Goal: Transaction & Acquisition: Purchase product/service

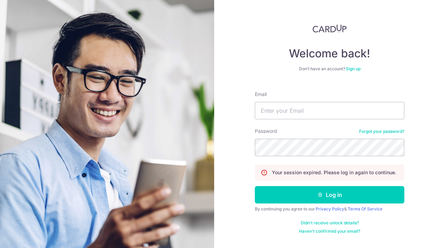
type input "[EMAIL_ADDRESS][DOMAIN_NAME]"
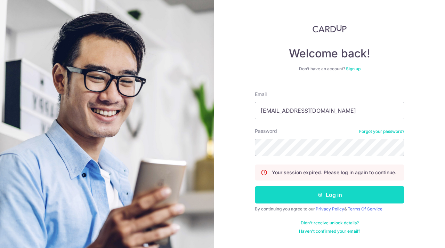
click at [326, 203] on button "Log in" at bounding box center [329, 194] width 149 height 17
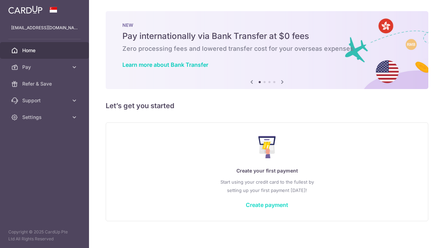
click at [260, 205] on link "Create payment" at bounding box center [267, 204] width 42 height 7
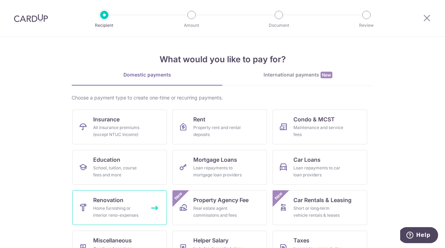
click at [126, 197] on link "Renovation Home furnishing or interior reno-expenses" at bounding box center [119, 207] width 94 height 35
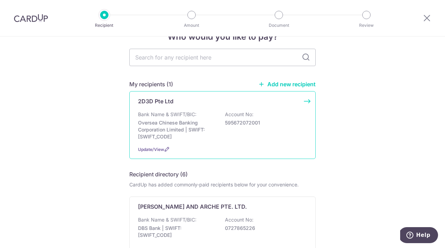
scroll to position [21, 0]
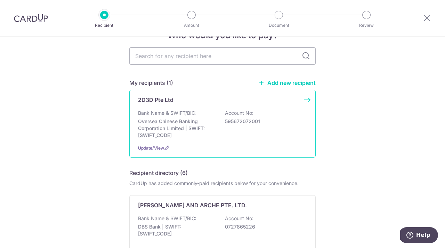
click at [210, 133] on p "Oversea Chinese Banking Corporation Limited | SWIFT: [SWIFT_CODE]" at bounding box center [177, 128] width 78 height 21
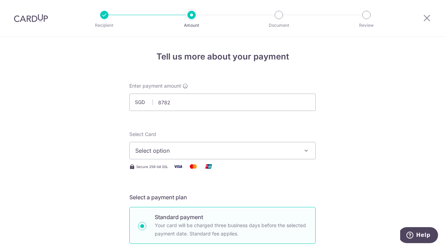
type input "8,782.00"
click at [185, 152] on span "Select option" at bounding box center [216, 150] width 162 height 8
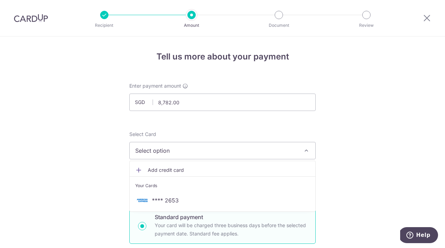
click at [185, 152] on span "Select option" at bounding box center [216, 150] width 162 height 8
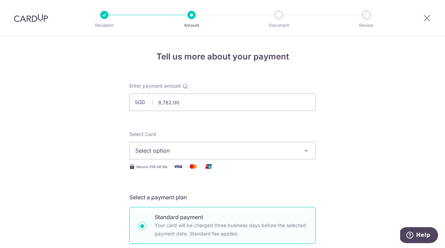
click at [231, 152] on span "Select option" at bounding box center [216, 150] width 162 height 8
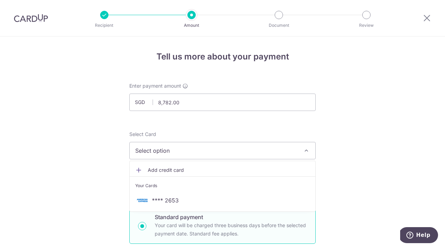
click at [156, 154] on span "Select option" at bounding box center [216, 150] width 162 height 8
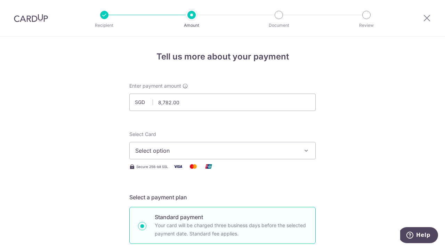
click at [156, 155] on button "Select option" at bounding box center [222, 150] width 186 height 17
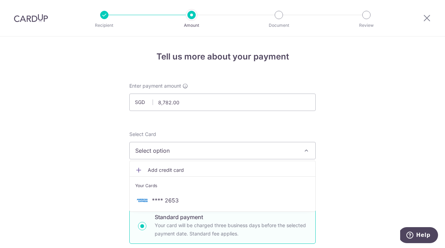
click at [155, 170] on span "Add credit card" at bounding box center [229, 169] width 162 height 7
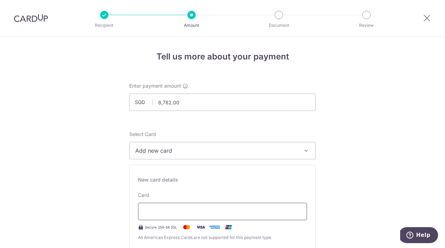
click at [176, 215] on div at bounding box center [222, 210] width 169 height 17
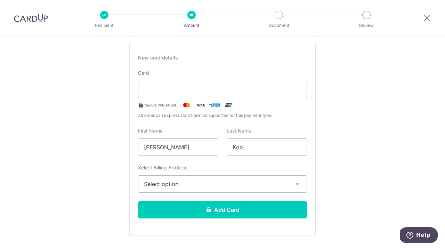
scroll to position [122, 0]
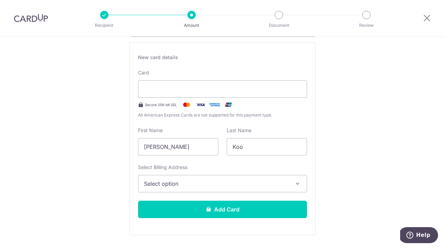
click at [253, 174] on div "Select Billing Address Select option Add Billing Address My Billing Addresses B…" at bounding box center [222, 178] width 169 height 28
click at [247, 179] on span "Select option" at bounding box center [216, 183] width 144 height 8
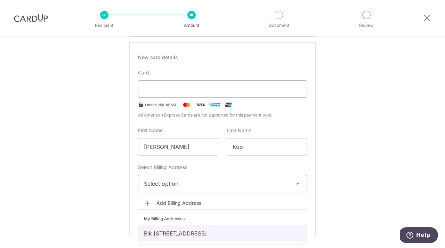
click at [191, 235] on link "Blk 60 Lengkong Tiga, #09-01, Singapore, Singapore-417454" at bounding box center [222, 233] width 168 height 17
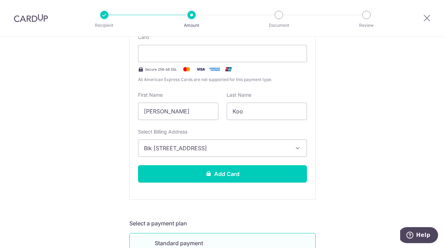
scroll to position [169, 0]
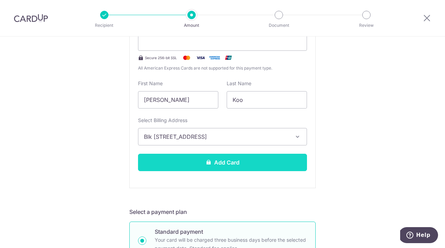
click at [240, 159] on button "Add Card" at bounding box center [222, 162] width 169 height 17
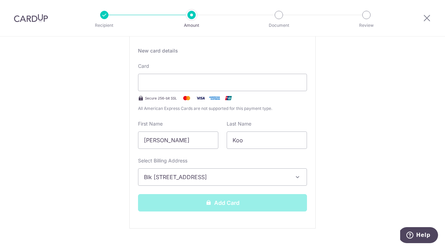
scroll to position [123, 0]
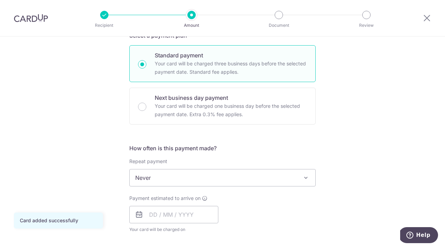
scroll to position [195, 0]
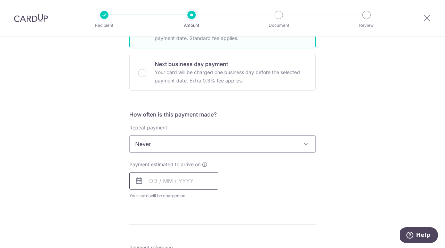
click at [183, 181] on input "text" at bounding box center [173, 180] width 89 height 17
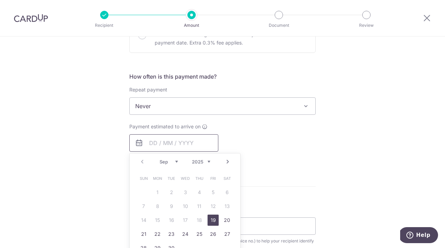
scroll to position [237, 0]
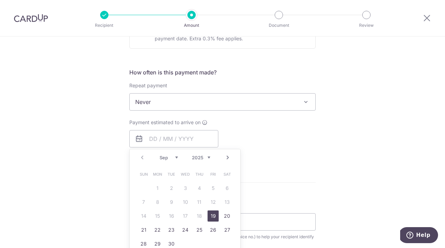
click at [215, 214] on link "19" at bounding box center [212, 215] width 11 height 11
type input "19/09/2025"
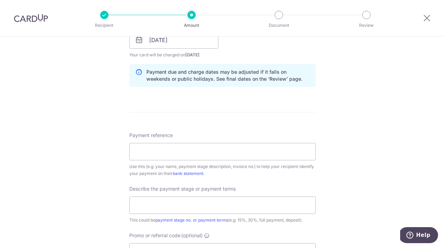
scroll to position [337, 0]
click at [194, 152] on input "Payment reference" at bounding box center [222, 150] width 186 height 17
type input "2D3D-25-INV0097/2D3D-P0035/TH"
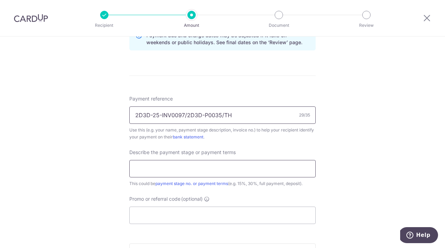
scroll to position [376, 0]
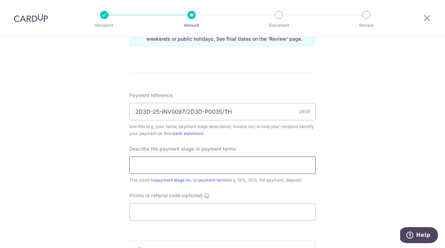
click at [255, 164] on input "text" at bounding box center [222, 164] width 186 height 17
click at [234, 167] on input "text" at bounding box center [222, 164] width 186 height 17
type input "Payment 2/5"
click at [320, 141] on div "Tell us more about your payment Enter payment amount SGD 8,782.00 8782.00 Card …" at bounding box center [222, 12] width 445 height 703
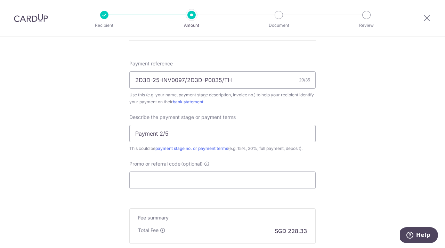
scroll to position [418, 0]
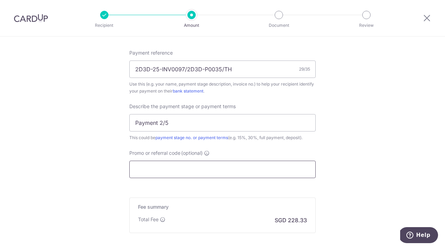
click at [214, 163] on input "Promo or referral code (optional)" at bounding box center [222, 168] width 186 height 17
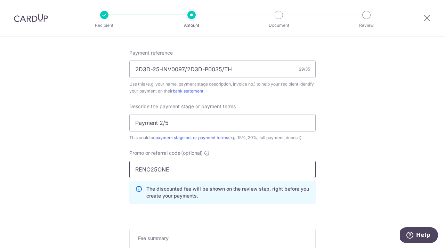
type input "RENO25ONE"
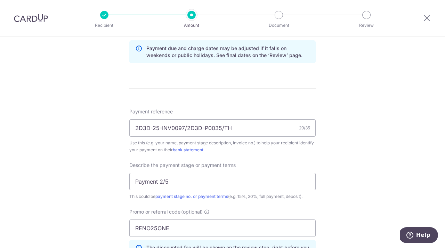
scroll to position [523, 0]
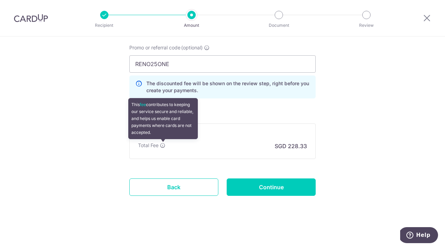
click at [163, 146] on icon at bounding box center [163, 145] width 6 height 6
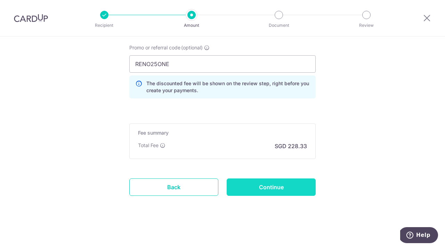
click at [290, 193] on input "Continue" at bounding box center [270, 186] width 89 height 17
type input "Create Schedule"
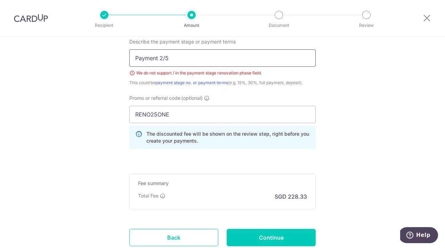
click at [166, 58] on input "Payment 2/5" at bounding box center [222, 57] width 186 height 17
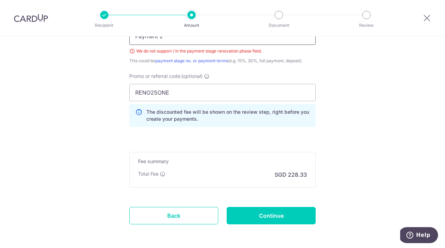
scroll to position [543, 0]
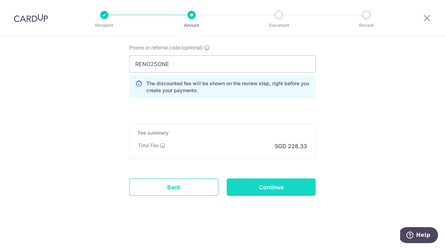
type input "Payment 2"
click at [277, 193] on input "Continue" at bounding box center [270, 186] width 89 height 17
type input "Create Schedule"
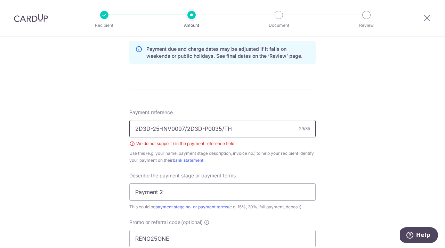
scroll to position [360, 0]
click at [185, 128] on input "2D3D-25-INV0097/2D3D-P0035/TH" at bounding box center [222, 127] width 186 height 17
click at [224, 126] on input "2D3D-25-INV0097 2D3D-P0035/TH" at bounding box center [222, 127] width 186 height 17
type input "2D3D-25-INV0097 2D3D-P0035 TH"
click at [346, 140] on div "Tell us more about your payment Enter payment amount SGD 8,782.00 8782.00 Selec…" at bounding box center [222, 49] width 445 height 744
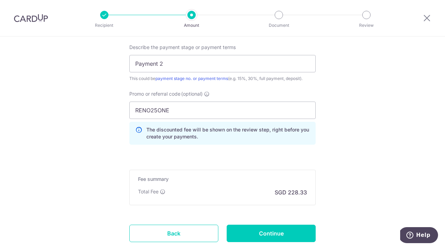
scroll to position [487, 0]
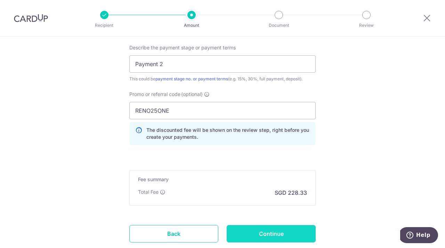
click at [273, 232] on input "Continue" at bounding box center [270, 233] width 89 height 17
type input "Create Schedule"
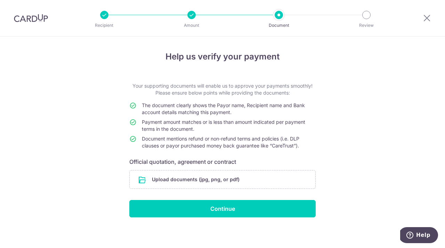
click at [202, 106] on span "The document clearly shows the Payor name, Recipient name and Bank account deta…" at bounding box center [223, 108] width 163 height 13
click at [209, 130] on td "Payment amount matches or is less than amount indicated per payment terms in th…" at bounding box center [229, 126] width 174 height 17
click at [200, 111] on span "The document clearly shows the Payor name, Recipient name and Bank account deta…" at bounding box center [223, 108] width 163 height 13
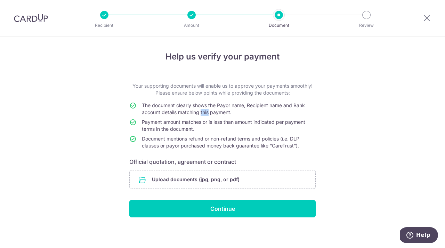
click at [200, 111] on span "The document clearly shows the Payor name, Recipient name and Bank account deta…" at bounding box center [223, 108] width 163 height 13
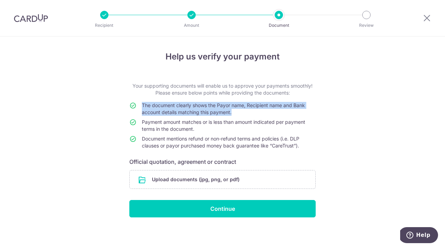
click at [200, 140] on span "Document mentions refund or non-refund terms and policies (i.e. DLP clauses or …" at bounding box center [220, 141] width 157 height 13
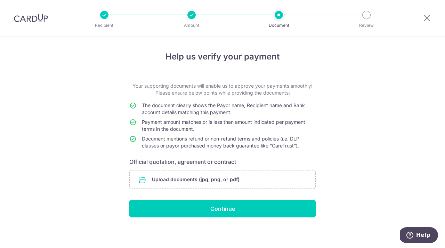
click at [200, 140] on span "Document mentions refund or non-refund terms and policies (i.e. DLP clauses or …" at bounding box center [220, 141] width 157 height 13
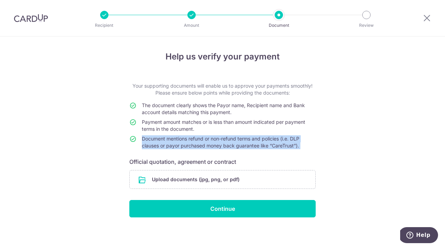
click at [200, 140] on span "Document mentions refund or non-refund terms and policies (i.e. DLP clauses or …" at bounding box center [220, 141] width 157 height 13
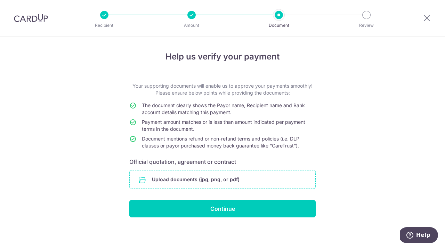
click at [229, 173] on input "file" at bounding box center [222, 179] width 185 height 18
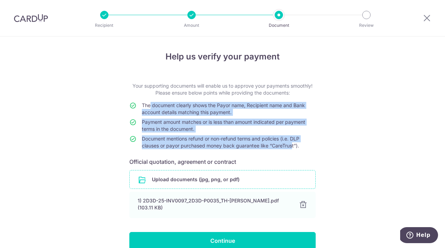
drag, startPoint x: 292, startPoint y: 148, endPoint x: 151, endPoint y: 106, distance: 146.8
click at [151, 106] on tbody "The document clearly shows the Payor name, Recipient name and Bank account deta…" at bounding box center [222, 127] width 186 height 50
click at [151, 106] on span "The document clearly shows the Payor name, Recipient name and Bank account deta…" at bounding box center [223, 108] width 163 height 13
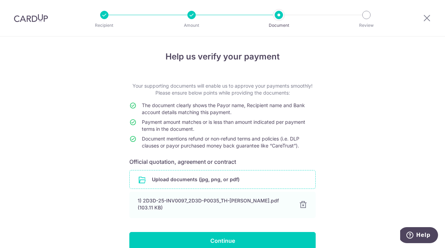
scroll to position [29, 0]
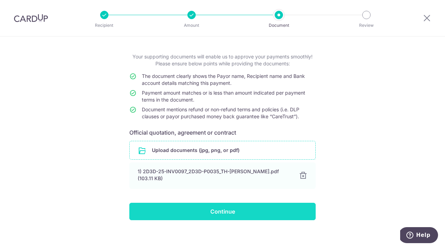
click at [231, 211] on input "Continue" at bounding box center [222, 210] width 186 height 17
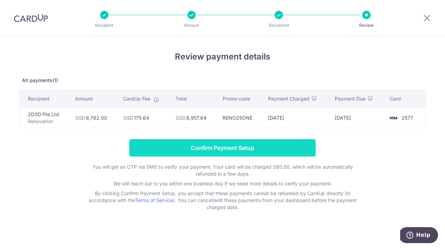
click at [277, 147] on input "Confirm Payment Setup" at bounding box center [222, 147] width 186 height 17
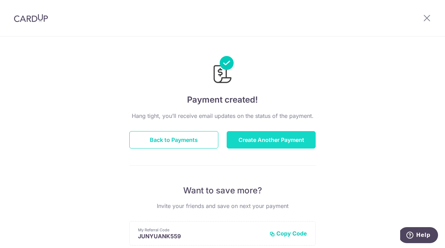
click at [285, 140] on button "Create Another Payment" at bounding box center [270, 139] width 89 height 17
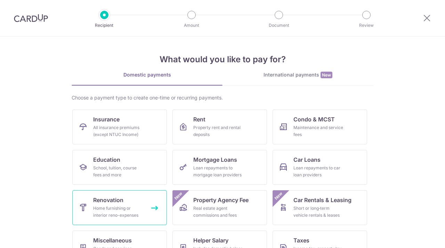
click at [140, 201] on link "Renovation Home furnishing or interior reno-expenses" at bounding box center [119, 207] width 94 height 35
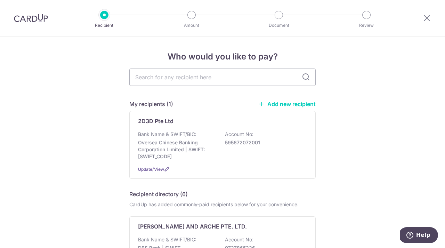
click at [288, 107] on link "Add new recipient" at bounding box center [286, 103] width 57 height 7
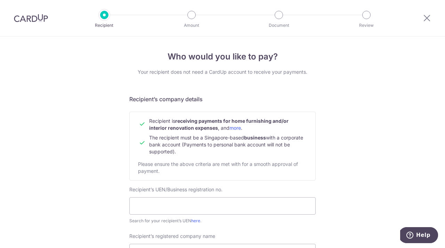
click at [225, 196] on div "Recipient’s UEN/Business registration no. Search for your recipient’s UEN here ." at bounding box center [222, 205] width 186 height 38
click at [174, 214] on input "text" at bounding box center [222, 205] width 186 height 17
type input "201312013K"
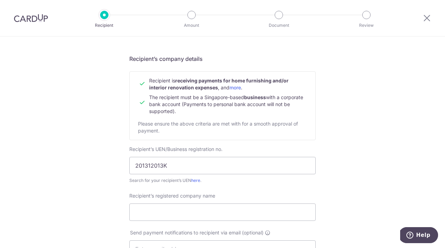
scroll to position [48, 0]
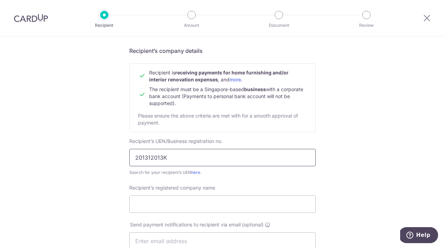
click at [143, 149] on input "201312013K" at bounding box center [222, 157] width 186 height 17
click at [143, 150] on input "201312013K" at bounding box center [222, 157] width 186 height 17
click at [199, 212] on input "Recipient’s registered company name" at bounding box center [222, 203] width 186 height 17
click at [176, 203] on input "Juz Interior Pte Ltd" at bounding box center [222, 203] width 186 height 17
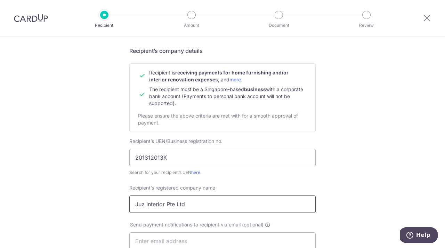
click at [173, 203] on input "Juz Interior Pte Ltd" at bounding box center [222, 203] width 186 height 17
type input "Juz Interior Pte Ltd"
drag, startPoint x: 254, startPoint y: 207, endPoint x: 184, endPoint y: 199, distance: 70.0
click at [184, 199] on input "Juz Interior Pte Ltd" at bounding box center [222, 203] width 186 height 17
click at [160, 202] on input "Recipient’s registered company name" at bounding box center [222, 203] width 186 height 17
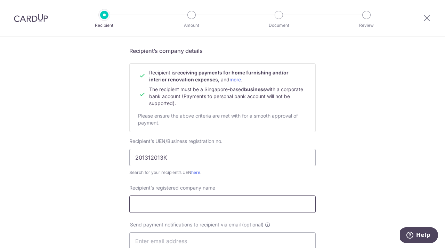
click at [169, 201] on input "Recipient’s registered company name" at bounding box center [222, 203] width 186 height 17
paste input "Juz Interior Pte Ltd"
type input "Juz Interior Pte Ltd"
click at [329, 159] on div "Who would you like to pay? Your recipient does not need a CardUp account to rec…" at bounding box center [222, 249] width 445 height 522
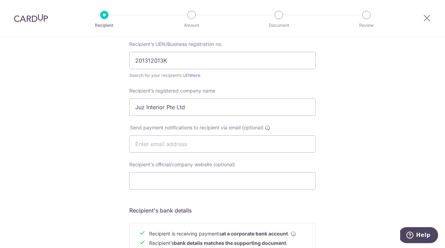
scroll to position [155, 0]
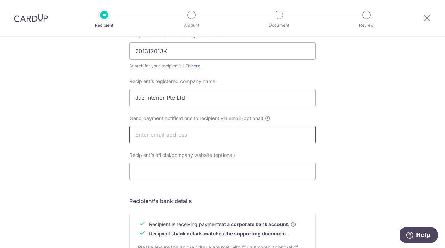
click at [190, 140] on input "text" at bounding box center [222, 134] width 186 height 17
type input "koo.junyuan@yahoo.com.sg"
click at [199, 176] on input "Recipient’s official/company website (optional)" at bounding box center [222, 171] width 186 height 17
type input "t"
type input "https://juzinterior.com"
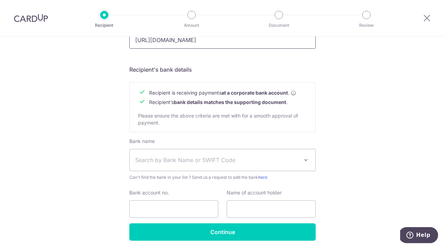
scroll to position [290, 0]
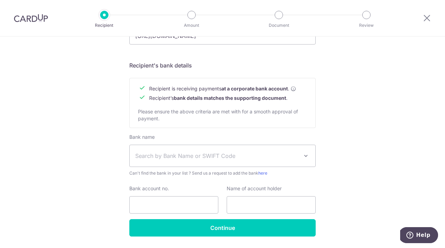
click at [211, 149] on span "Search by Bank Name or SWIFT Code" at bounding box center [222, 156] width 185 height 22
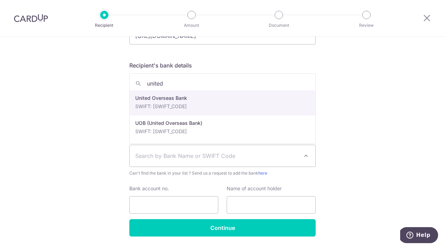
type input "united"
select select "23668"
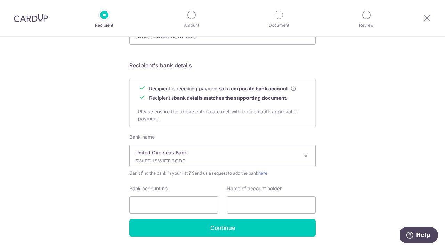
click at [241, 169] on div "Bank name Select Bank UBS AG ANEXT BANK PTE LTD Australia & New Zealand Banking…" at bounding box center [222, 154] width 186 height 43
click at [242, 159] on p "SWIFT: UOVBSGSGXXX" at bounding box center [216, 160] width 163 height 7
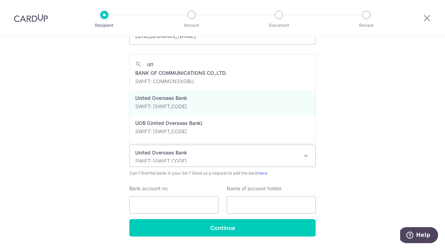
scroll to position [0, 0]
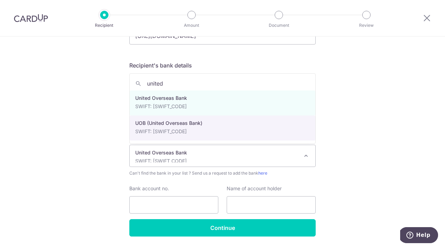
type input "united"
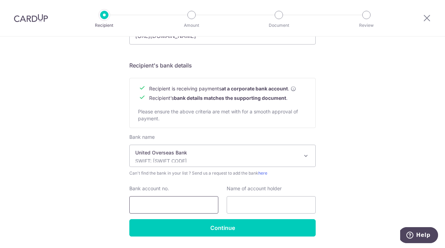
click at [204, 210] on input "Bank account no." at bounding box center [173, 204] width 89 height 17
type input "3493067034"
click at [250, 200] on input "text" at bounding box center [270, 204] width 89 height 17
click at [182, 213] on input "3493067034" at bounding box center [173, 204] width 89 height 17
click at [271, 198] on input "text" at bounding box center [270, 204] width 89 height 17
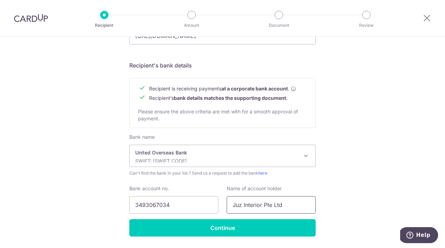
type input "Juz Interior Pte Ltd"
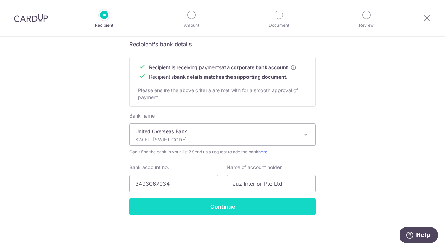
click at [266, 208] on input "Continue" at bounding box center [222, 206] width 186 height 17
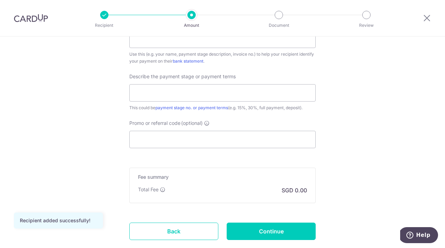
scroll to position [480, 0]
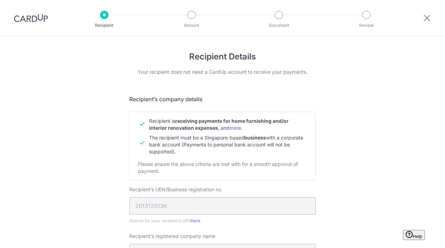
scroll to position [302, 0]
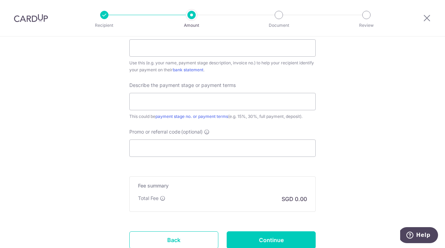
scroll to position [480, 0]
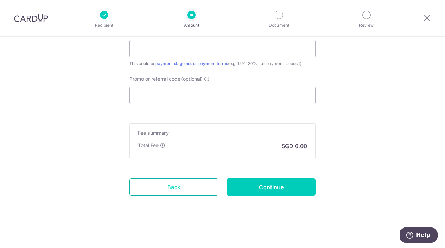
click at [191, 179] on link "Back" at bounding box center [173, 186] width 89 height 17
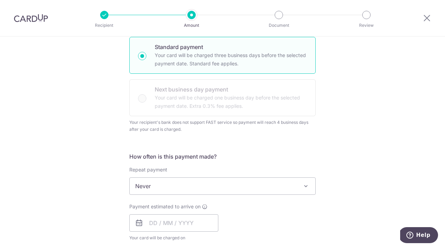
scroll to position [0, 0]
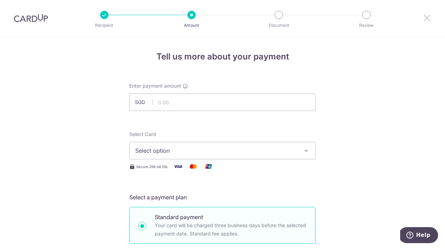
click at [426, 15] on icon at bounding box center [426, 18] width 8 height 9
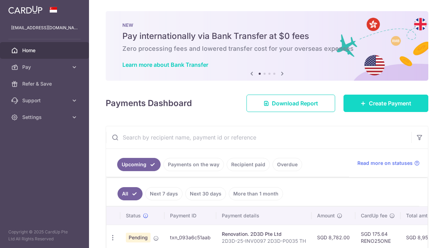
click at [376, 109] on link "Create Payment" at bounding box center [385, 102] width 85 height 17
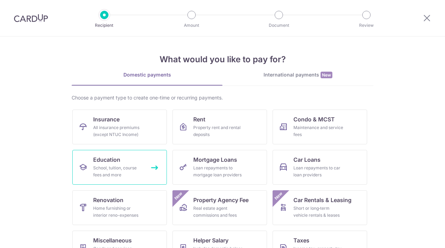
click at [137, 171] on div "School, tuition, course fees and more" at bounding box center [118, 171] width 50 height 14
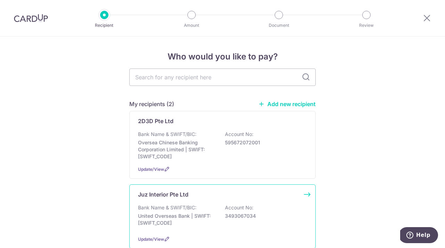
scroll to position [55, 0]
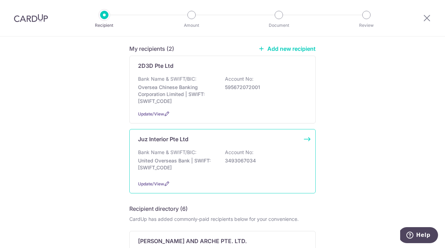
click at [250, 157] on p "3493067034" at bounding box center [264, 160] width 78 height 7
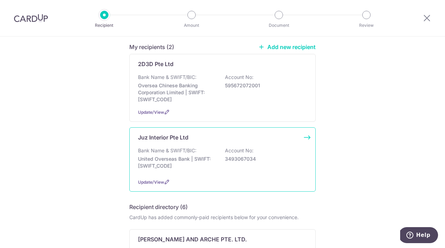
click at [247, 154] on div "Bank Name & SWIFT/BIC: United Overseas Bank | SWIFT: [SWIFT_CODE] Account No: 3…" at bounding box center [222, 160] width 169 height 26
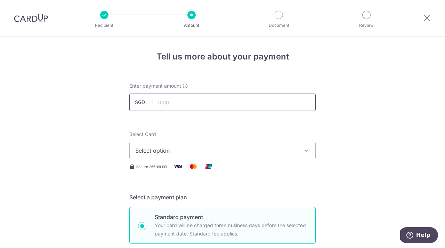
click at [217, 106] on input "text" at bounding box center [222, 101] width 186 height 17
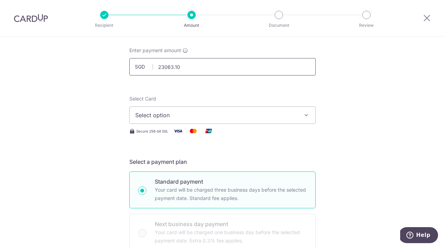
scroll to position [44, 0]
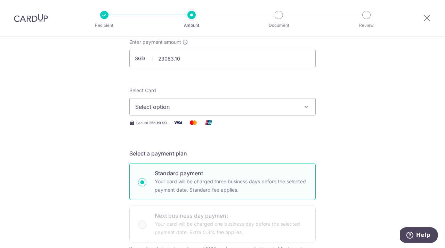
type input "23,063.10"
click at [254, 106] on span "Select option" at bounding box center [216, 106] width 162 height 8
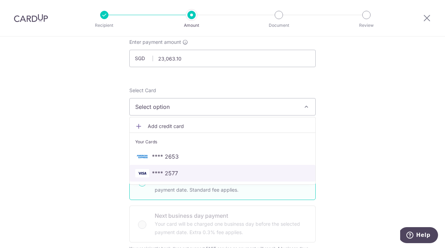
click at [246, 172] on span "**** 2577" at bounding box center [222, 173] width 174 height 8
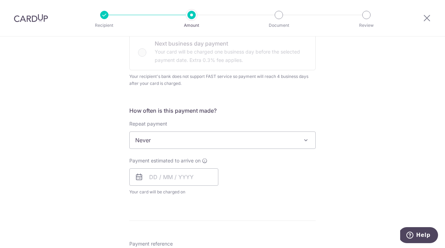
scroll to position [220, 0]
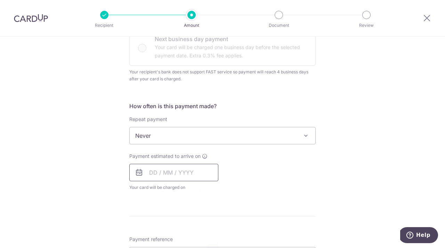
click at [184, 175] on input "text" at bounding box center [173, 172] width 89 height 17
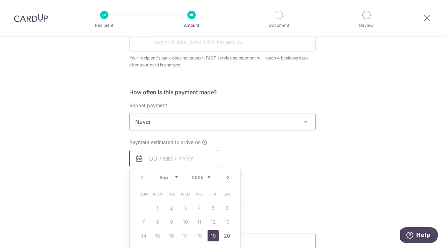
scroll to position [240, 0]
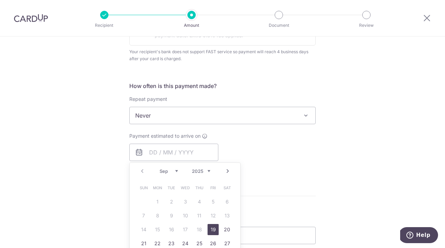
click at [215, 234] on link "19" at bounding box center [212, 229] width 11 height 11
type input "19/09/2025"
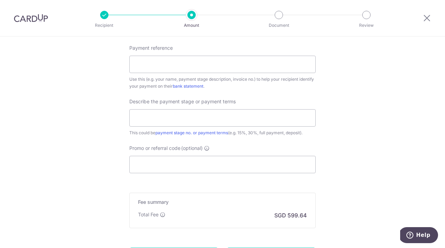
scroll to position [412, 0]
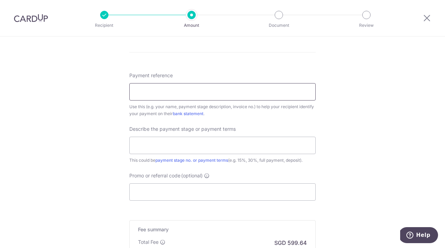
click at [199, 87] on input "Payment reference" at bounding box center [222, 91] width 186 height 17
type input "25-INV0473 P0436 TH-Jonathan Tan"
click at [238, 148] on input "text" at bounding box center [222, 144] width 186 height 17
type input "Payment 2"
click at [255, 189] on input "Promo or referral code (optional)" at bounding box center [222, 191] width 186 height 17
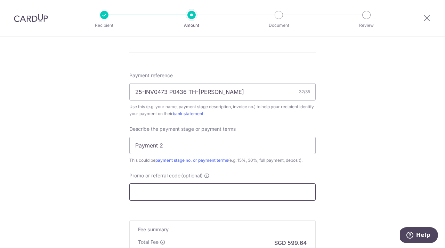
type input "R"
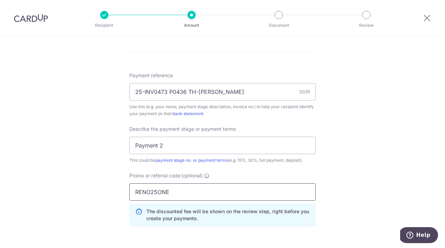
type input "RENO25ONE"
click at [339, 167] on div "Tell us more about your payment Enter payment amount SGD 23,063.10 23063.10 Sel…" at bounding box center [222, -1] width 445 height 751
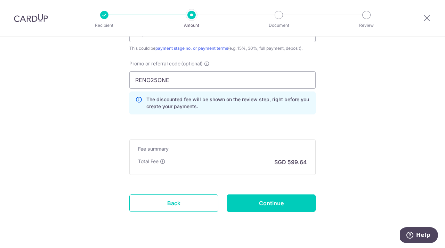
scroll to position [540, 0]
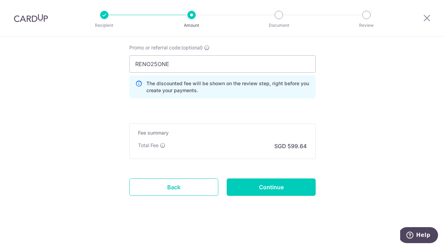
click at [289, 144] on p "SGD 599.64" at bounding box center [290, 146] width 33 height 8
click at [271, 183] on input "Continue" at bounding box center [270, 186] width 89 height 17
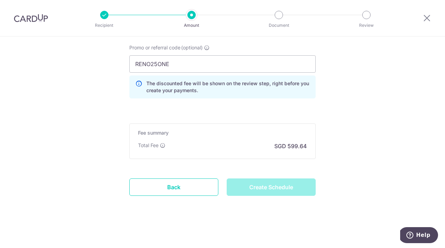
type input "Create Schedule"
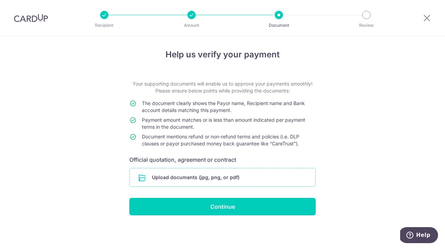
click at [208, 179] on input "file" at bounding box center [222, 177] width 185 height 18
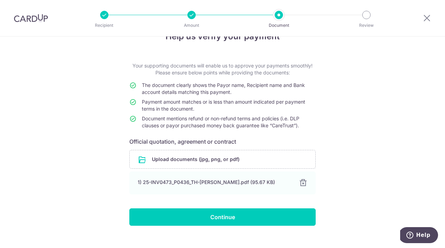
scroll to position [18, 0]
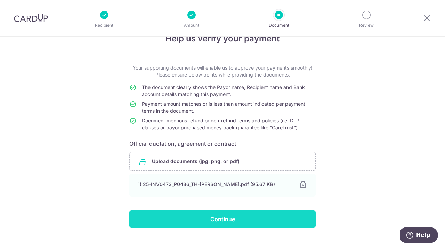
click at [266, 215] on input "Continue" at bounding box center [222, 218] width 186 height 17
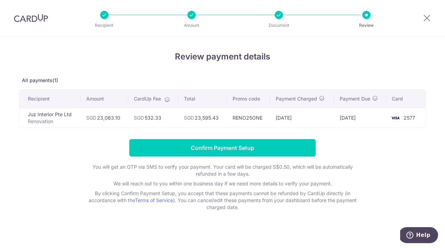
click at [148, 118] on td "SGD 532.33" at bounding box center [153, 118] width 50 height 20
click at [162, 115] on td "SGD 532.33" at bounding box center [153, 118] width 50 height 20
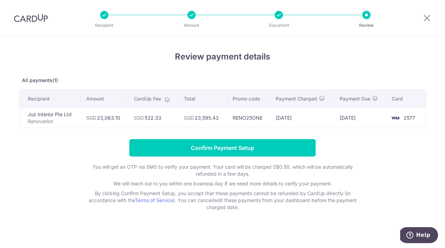
click at [165, 101] on table "Recipient Amount CardUp Fee Total Promo code Payment Charged Payment Due Card J…" at bounding box center [222, 109] width 406 height 38
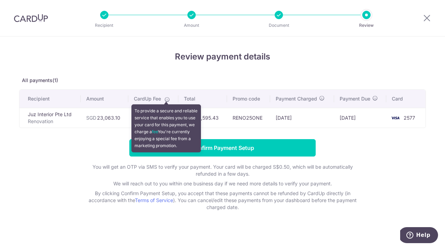
click at [168, 96] on span at bounding box center [166, 98] width 8 height 6
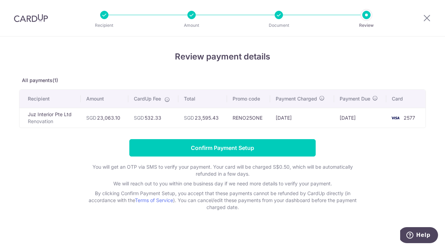
click at [294, 120] on td "[DATE]" at bounding box center [302, 118] width 64 height 20
click at [294, 120] on td "16/09/2025" at bounding box center [302, 118] width 64 height 20
click at [281, 122] on td "16/09/2025" at bounding box center [302, 118] width 64 height 20
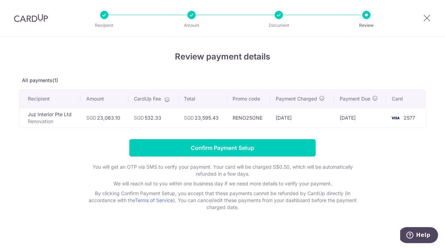
click at [107, 130] on div "Review payment details All payments(1) Recipient Amount CardUp Fee Total Promo …" at bounding box center [222, 130] width 406 height 160
click at [107, 123] on td "SGD 23,063.10" at bounding box center [105, 118] width 48 height 20
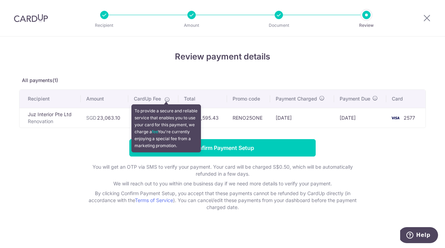
click at [166, 98] on icon at bounding box center [167, 100] width 6 height 6
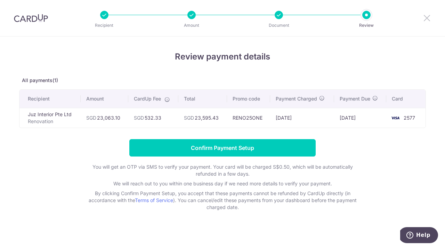
click at [424, 19] on icon at bounding box center [426, 18] width 8 height 9
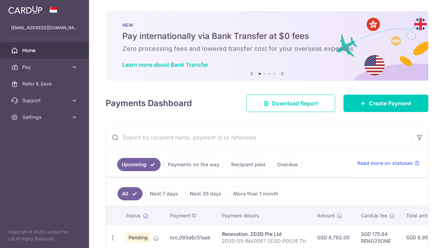
scroll to position [36, 0]
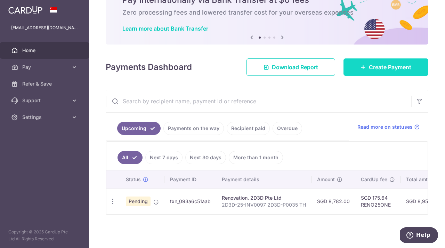
click at [402, 66] on span "Create Payment" at bounding box center [390, 67] width 42 height 8
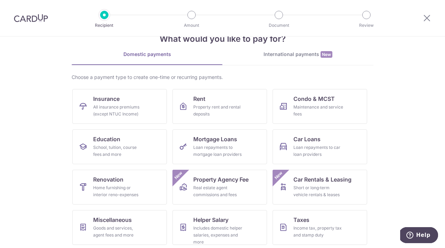
scroll to position [63, 0]
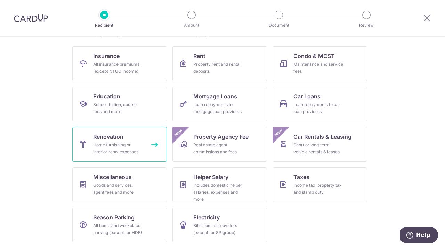
click at [123, 156] on link "Renovation Home furnishing or interior reno-expenses" at bounding box center [119, 144] width 94 height 35
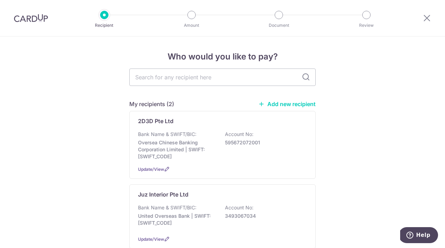
click at [230, 221] on div "Bank Name & SWIFT/BIC: United Overseas Bank | SWIFT: [SWIFT_CODE] Account No: 3…" at bounding box center [222, 217] width 169 height 26
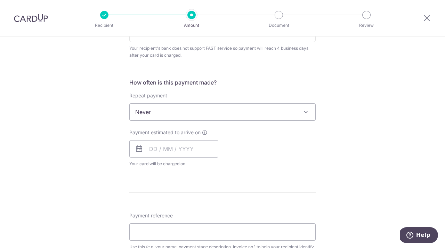
scroll to position [251, 0]
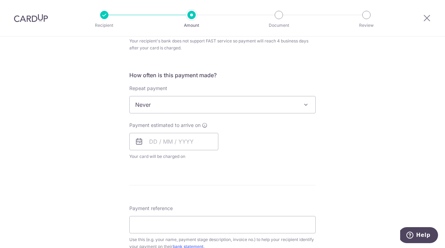
click at [296, 109] on span "Never" at bounding box center [222, 104] width 185 height 17
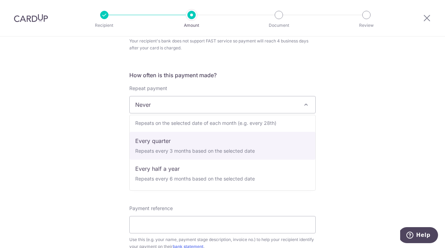
scroll to position [0, 0]
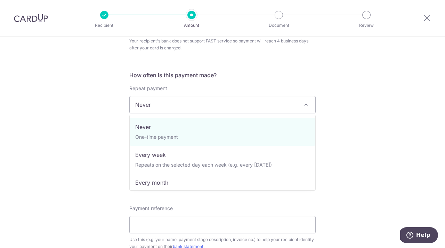
click at [422, 16] on div at bounding box center [426, 18] width 36 height 36
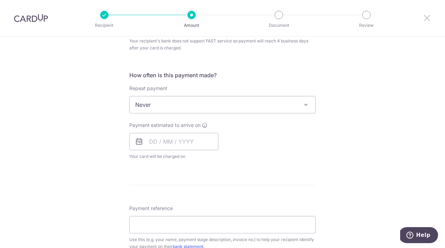
click at [425, 17] on icon at bounding box center [426, 18] width 8 height 9
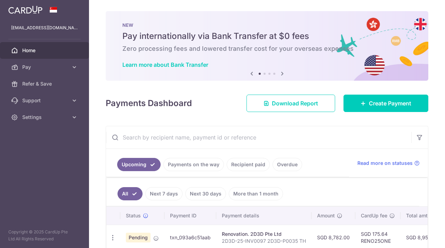
scroll to position [36, 0]
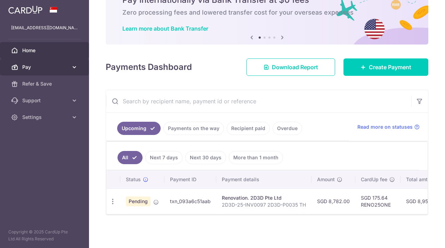
click at [64, 66] on span "Pay" at bounding box center [45, 67] width 46 height 7
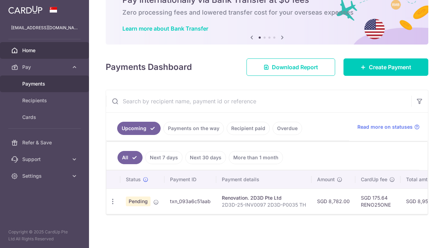
click at [53, 87] on span "Payments" at bounding box center [45, 83] width 46 height 7
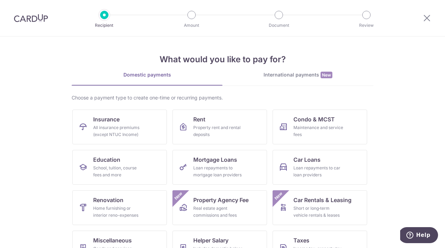
scroll to position [63, 0]
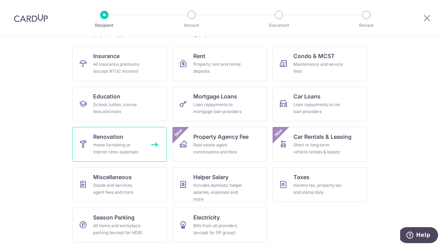
click at [130, 156] on link "Renovation Home furnishing or interior reno-expenses" at bounding box center [119, 144] width 94 height 35
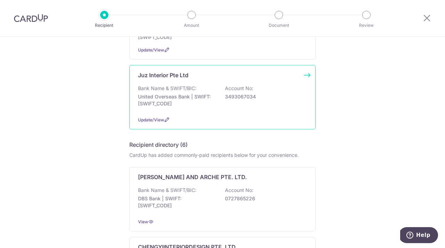
scroll to position [112, 0]
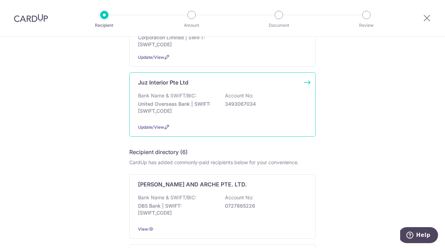
click at [257, 121] on div "Juz Interior Pte Ltd Bank Name & SWIFT/BIC: United Overseas Bank | SWIFT: [SWIF…" at bounding box center [222, 104] width 186 height 64
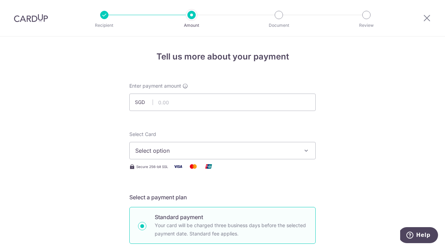
scroll to position [248, 0]
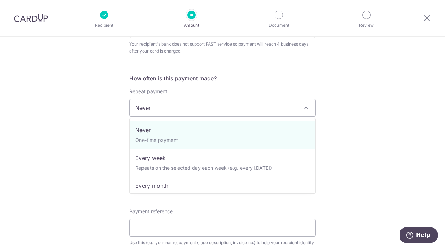
click at [258, 104] on span "Never" at bounding box center [222, 107] width 185 height 17
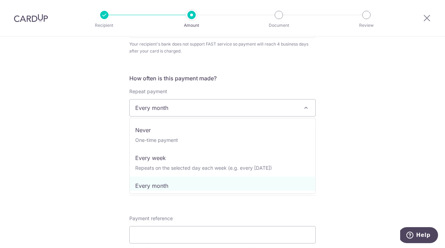
click at [262, 109] on span "Every month" at bounding box center [222, 107] width 185 height 17
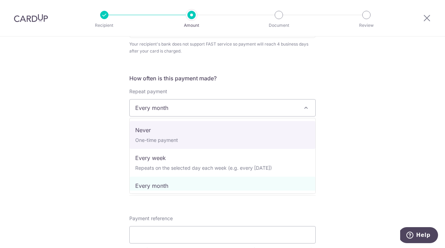
select select "1"
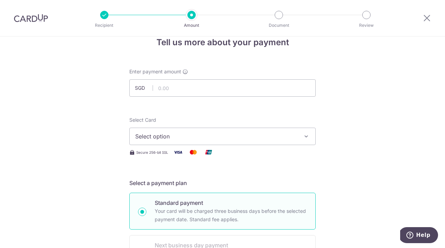
scroll to position [12, 0]
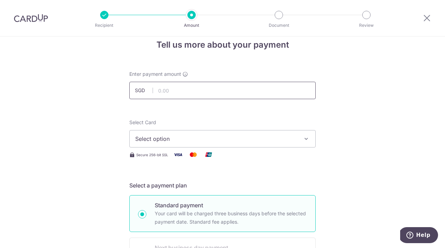
click at [182, 90] on input "text" at bounding box center [222, 90] width 186 height 17
type input "23,063.10"
click at [216, 134] on button "Select option" at bounding box center [222, 138] width 186 height 17
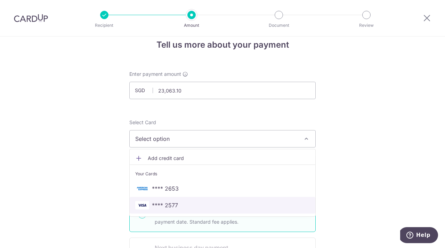
click at [199, 202] on span "**** 2577" at bounding box center [222, 205] width 174 height 8
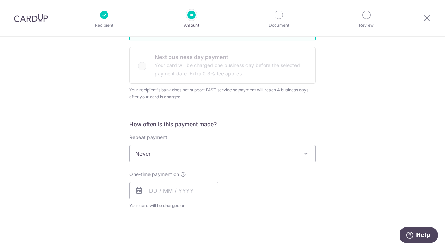
scroll to position [202, 0]
click at [173, 191] on input "text" at bounding box center [173, 189] width 89 height 17
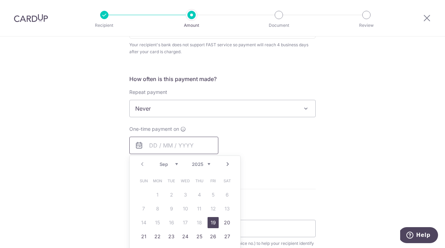
scroll to position [250, 0]
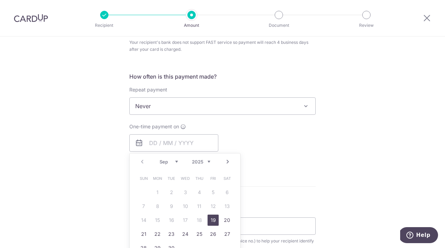
click at [210, 216] on link "19" at bounding box center [212, 219] width 11 height 11
type input "19/09/2025"
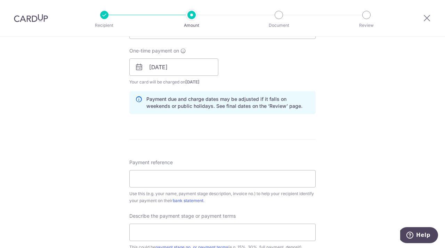
scroll to position [326, 0]
click at [217, 176] on input "Payment reference" at bounding box center [222, 177] width 186 height 17
type input "25-INV0473 P0436 TH-Jonathan Tan"
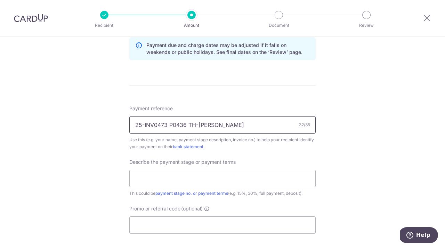
scroll to position [381, 0]
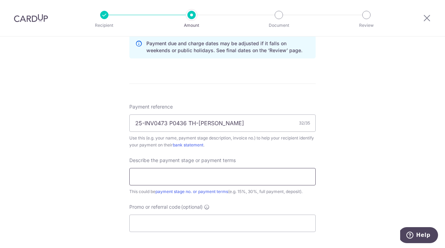
click at [227, 175] on input "text" at bounding box center [222, 176] width 186 height 17
type input "Payment 2"
click at [201, 224] on input "Promo or referral code (optional)" at bounding box center [222, 222] width 186 height 17
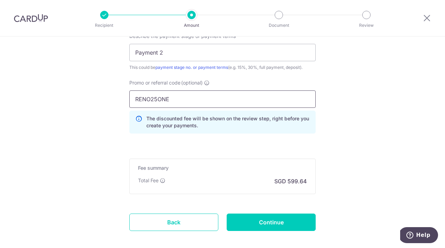
scroll to position [506, 0]
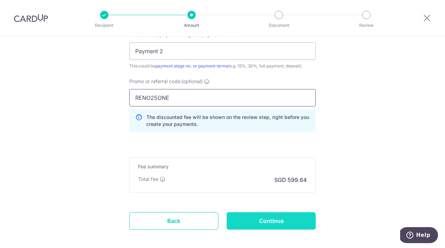
type input "RENO25ONE"
click at [300, 224] on input "Continue" at bounding box center [270, 220] width 89 height 17
type input "Create Schedule"
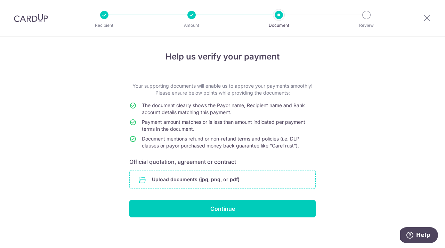
click at [210, 183] on input "file" at bounding box center [222, 179] width 185 height 18
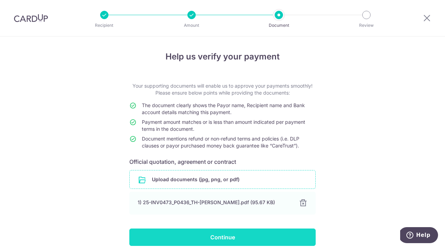
click at [237, 233] on input "Continue" at bounding box center [222, 236] width 186 height 17
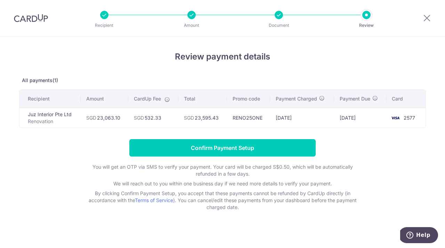
click at [154, 115] on td "SGD 532.33" at bounding box center [153, 118] width 50 height 20
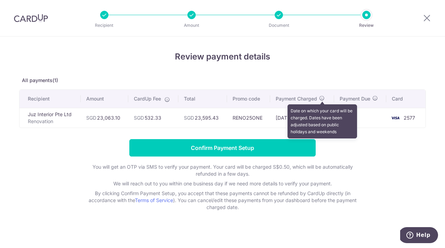
click at [320, 96] on icon at bounding box center [322, 98] width 6 height 6
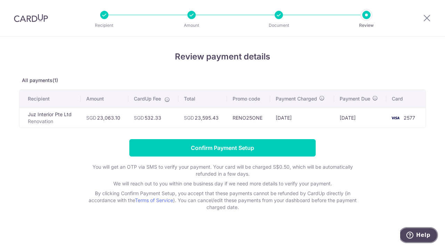
click at [413, 230] on button "Help" at bounding box center [417, 235] width 39 height 16
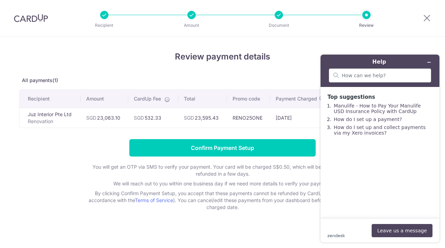
click at [374, 156] on main "Top suggestions Manulife - How to Pay Your Manulife USD Insurance Policy with C…" at bounding box center [381, 152] width 114 height 131
click at [150, 61] on h4 "Review payment details" at bounding box center [222, 56] width 406 height 13
click at [358, 80] on div at bounding box center [380, 75] width 102 height 14
click at [401, 223] on footer "zendesk .cls-1{fill:#03363d;} Leave us a message" at bounding box center [379, 230] width 119 height 24
click at [401, 226] on button "Leave us a message" at bounding box center [401, 230] width 61 height 13
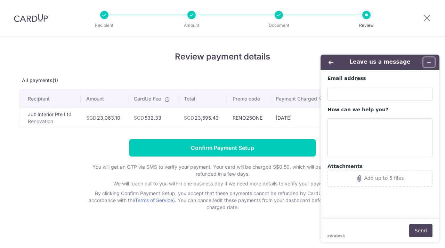
click at [429, 63] on icon "Minimise widget" at bounding box center [428, 62] width 5 height 5
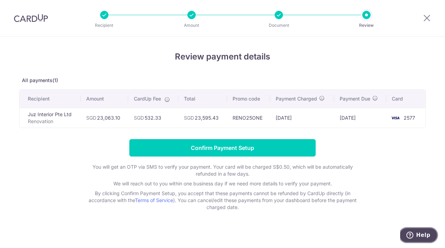
click at [423, 234] on span "Help" at bounding box center [423, 235] width 14 height 6
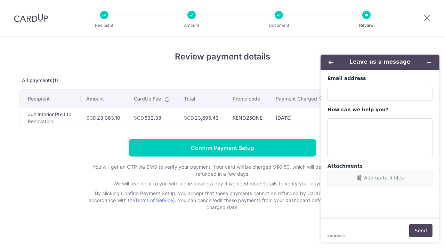
click at [362, 177] on icon "Attachments" at bounding box center [359, 178] width 6 height 6
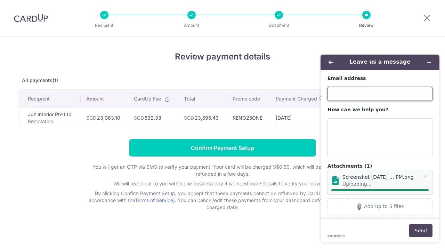
click at [364, 90] on input "Email address" at bounding box center [379, 94] width 105 height 14
type input "koo.junyuan@yahoo.com.sg"
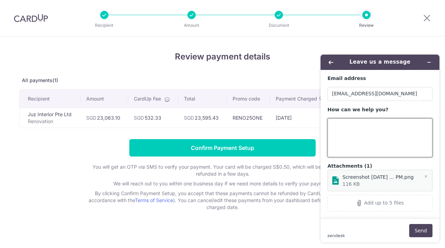
click at [357, 136] on textarea "How can we help you?" at bounding box center [379, 137] width 105 height 39
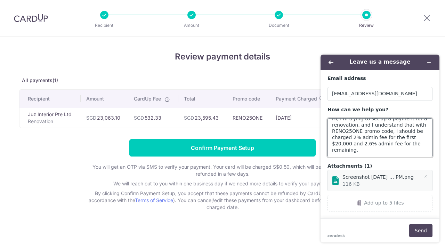
scroll to position [15, 0]
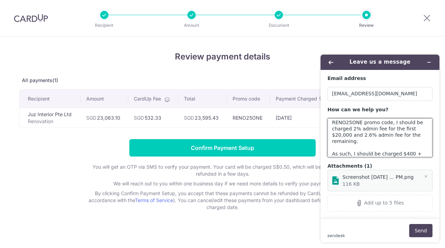
click at [357, 141] on textarea "Hi, I'm trying to set up a payment for a renovation, and I understand that with…" at bounding box center [379, 137] width 105 height 39
click at [354, 142] on textarea "Hi, I'm trying to set up a payment for a renovation, and I understand that with…" at bounding box center [379, 137] width 105 height 39
click at [422, 153] on textarea "Hi, I'm trying to set up a payment for a renovation, and I understand that with…" at bounding box center [379, 137] width 105 height 39
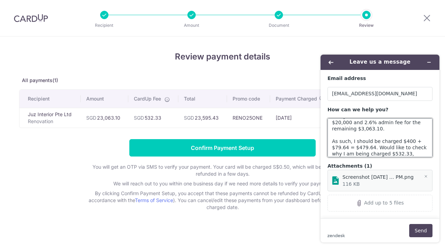
drag, startPoint x: 348, startPoint y: 140, endPoint x: 326, endPoint y: 140, distance: 21.9
click at [326, 140] on main "Email address koo.junyuan@yahoo.com.sg How can we help you? Hi, I'm trying to s…" at bounding box center [381, 144] width 114 height 148
type textarea "Hi, I'm trying to set up a payment for a renovation, and I understand that with…"
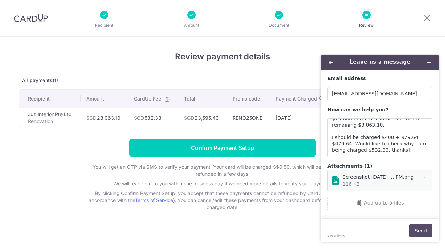
click at [425, 232] on button "Send" at bounding box center [420, 230] width 23 height 13
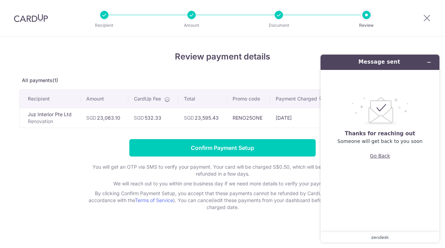
click at [381, 155] on button "Go Back" at bounding box center [380, 155] width 20 height 13
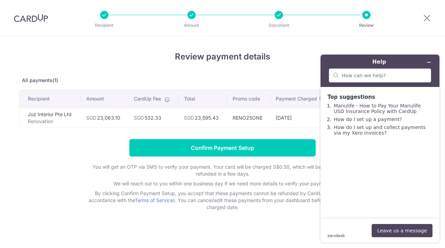
scroll to position [0, 0]
click at [256, 57] on h4 "Review payment details" at bounding box center [222, 56] width 406 height 13
click at [426, 17] on icon at bounding box center [426, 18] width 8 height 9
